Goal: Transaction & Acquisition: Book appointment/travel/reservation

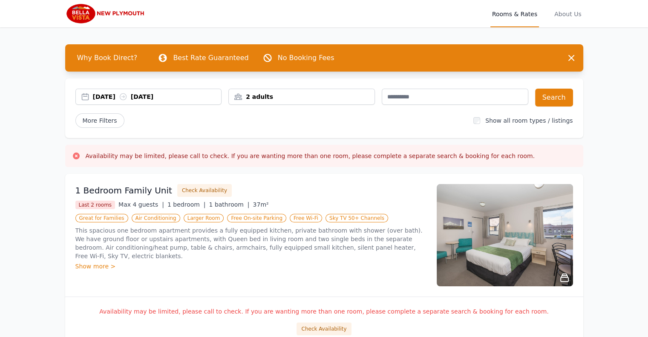
click at [191, 97] on div "[DATE] [DATE]" at bounding box center [157, 96] width 129 height 9
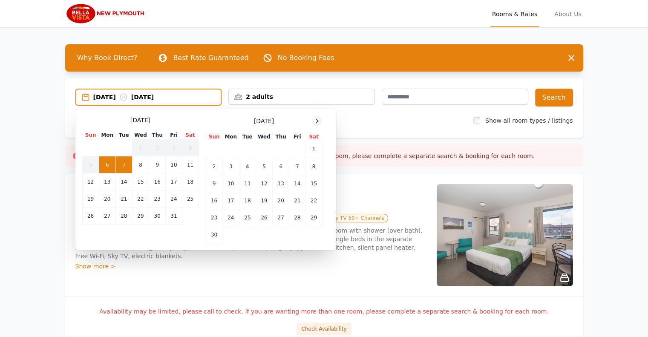
click at [317, 120] on icon at bounding box center [316, 120] width 7 height 7
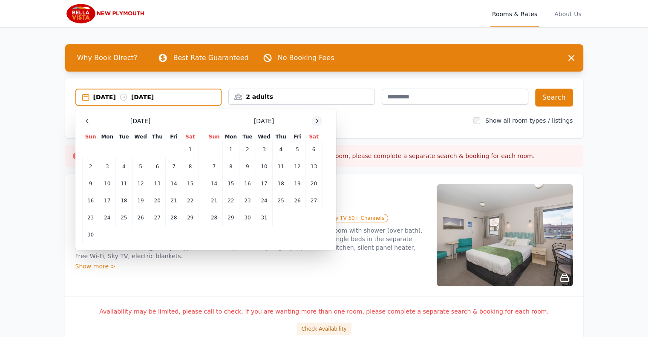
click at [317, 120] on icon at bounding box center [316, 120] width 7 height 7
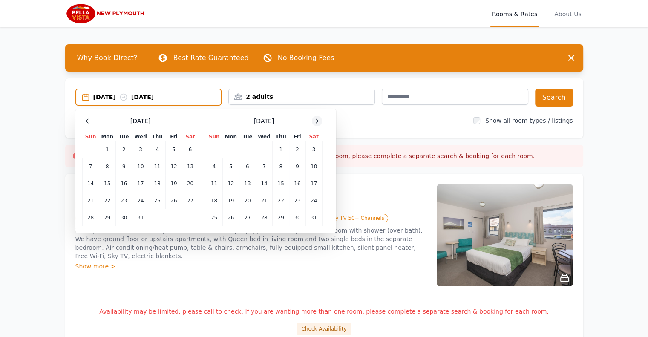
click at [317, 120] on icon at bounding box center [316, 120] width 7 height 7
click at [214, 199] on td "22" at bounding box center [214, 200] width 17 height 17
click at [243, 198] on td "24" at bounding box center [247, 200] width 17 height 17
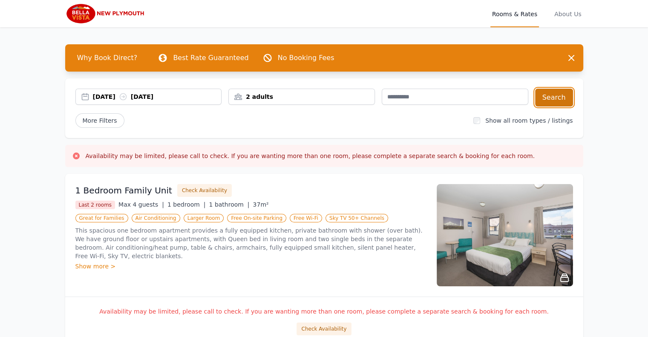
click at [554, 98] on button "Search" at bounding box center [554, 98] width 38 height 18
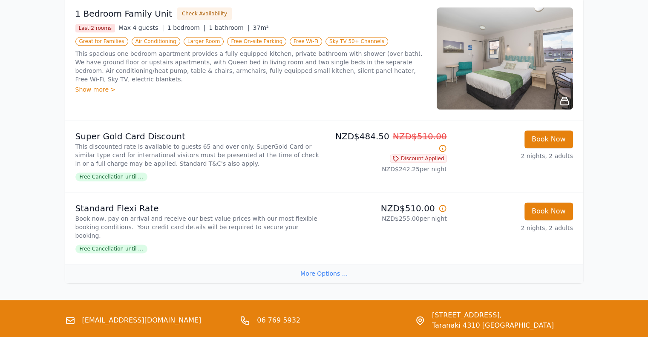
scroll to position [1063, 0]
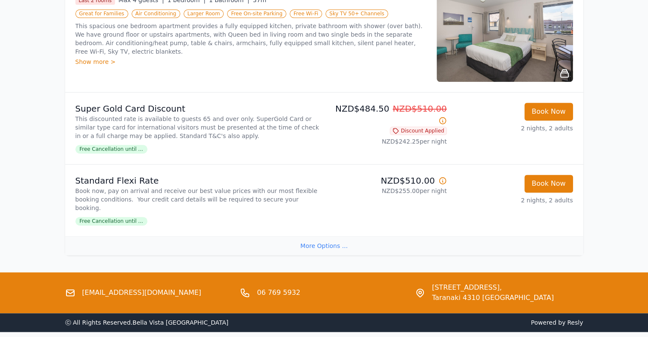
click at [314, 236] on div "More Options ..." at bounding box center [324, 245] width 518 height 19
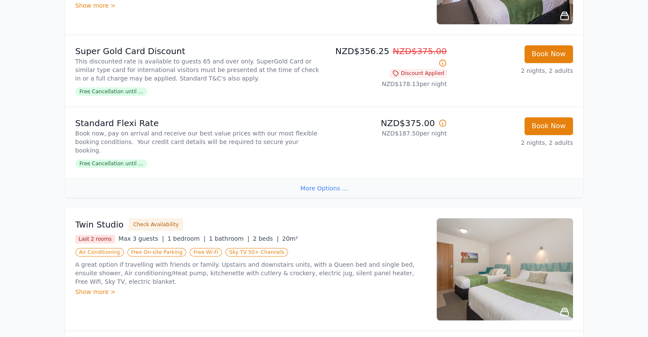
scroll to position [516, 0]
